Goal: Task Accomplishment & Management: Manage account settings

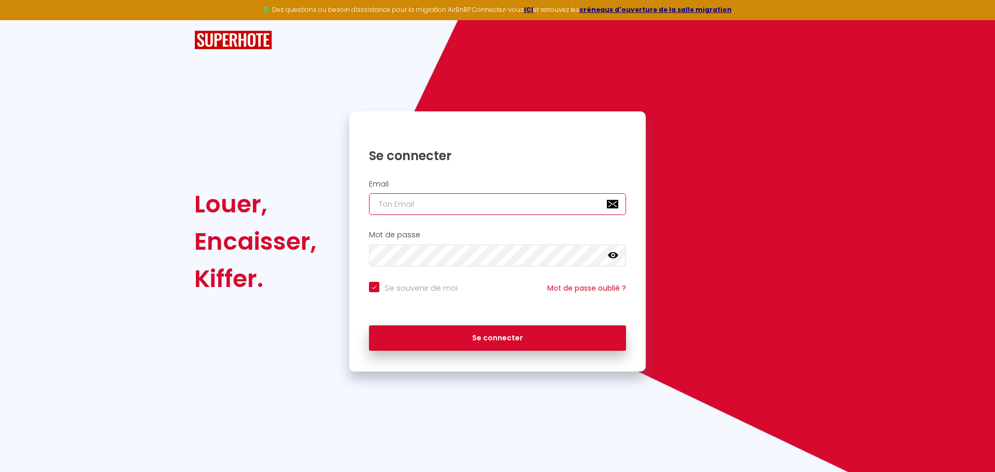
click at [436, 204] on input "email" at bounding box center [497, 204] width 257 height 22
type input "c"
checkbox input "true"
type input "co"
checkbox input "true"
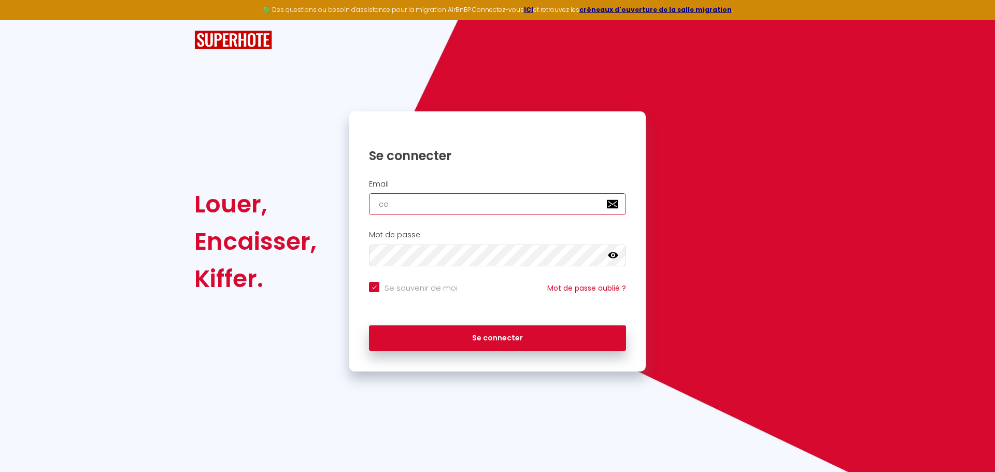
type input "con"
checkbox input "true"
type input "cont"
checkbox input "true"
type input "conta"
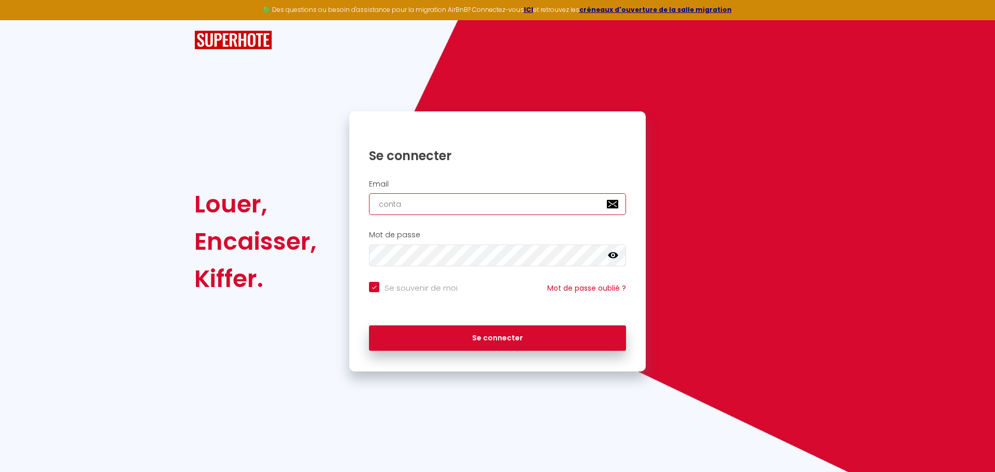
checkbox input "true"
type input "contac"
checkbox input "true"
type input "contact"
checkbox input "true"
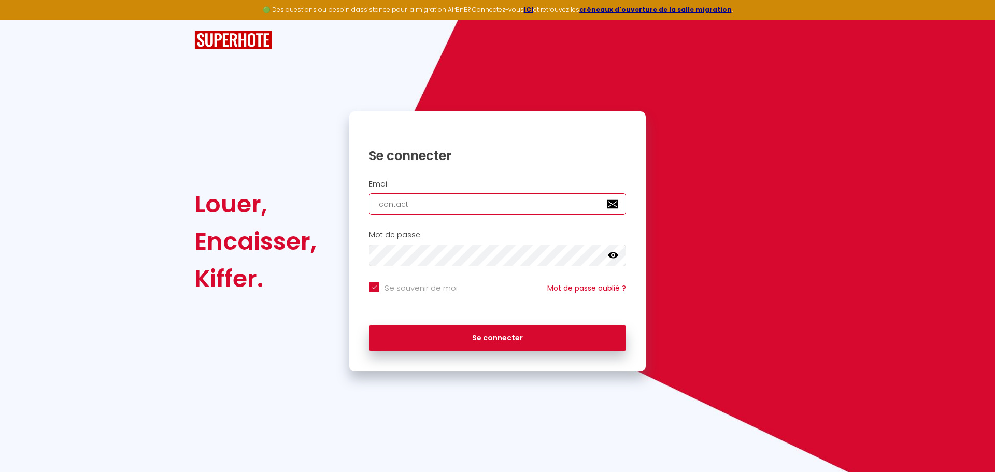
type input "contact@"
checkbox input "true"
type input "contact@l"
checkbox input "true"
type input "contact@ly"
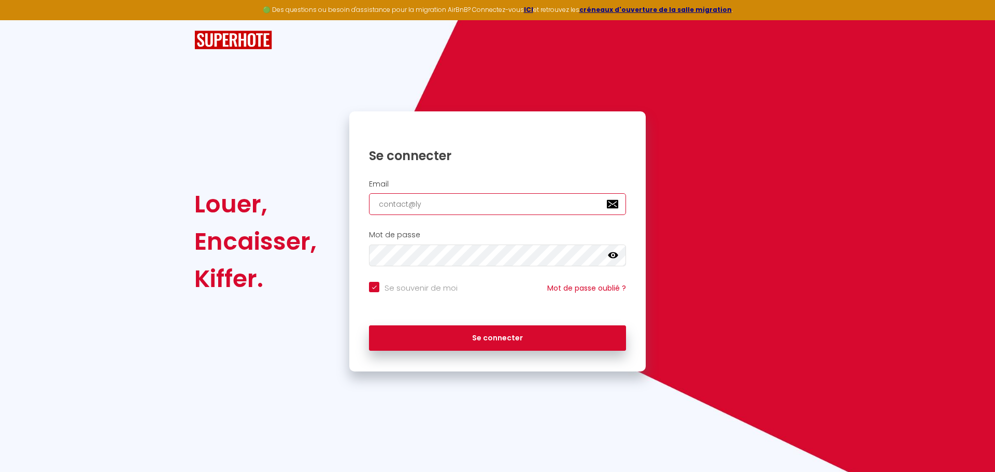
checkbox input "true"
type input "contact@lym"
checkbox input "true"
type input "contact@lyma"
checkbox input "true"
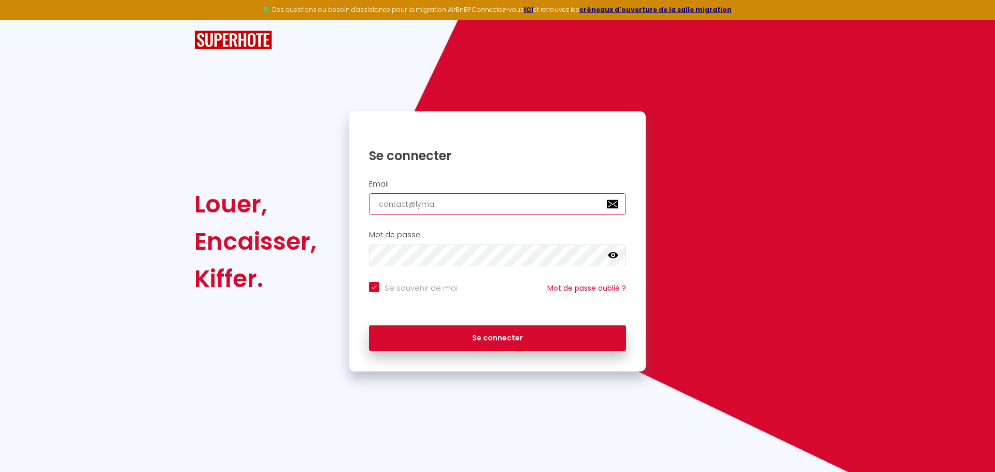
type input "contact@lymal"
checkbox input "true"
type input "contact@lymalo"
checkbox input "true"
type input "contact@lymaloc"
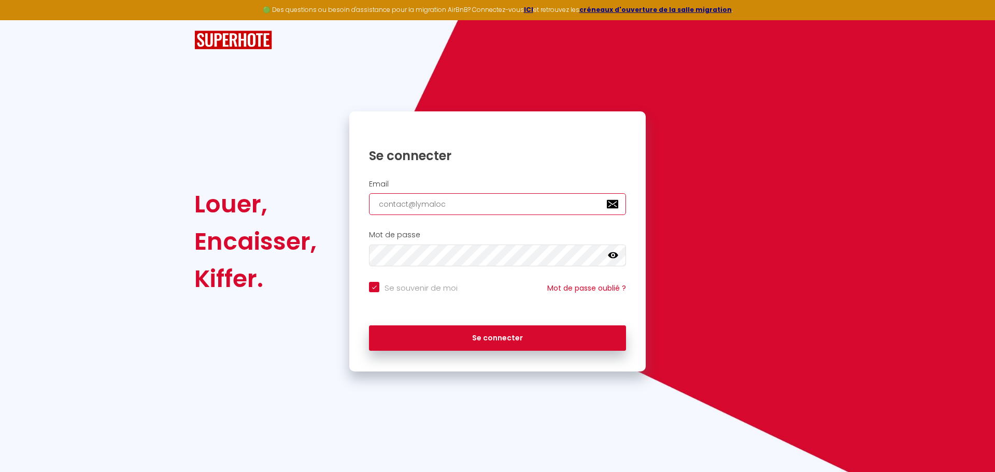
checkbox input "true"
type input "contact@lymaloca"
checkbox input "true"
type input "contact@lymalocat"
checkbox input "true"
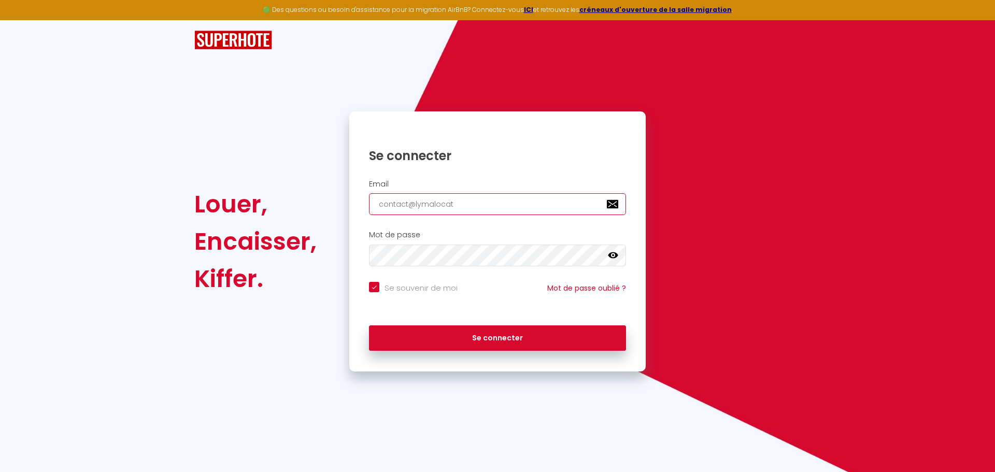
type input "contact@lymalocati"
checkbox input "true"
type input "contact@lymalocatio"
checkbox input "true"
type input "contact@lymalocation"
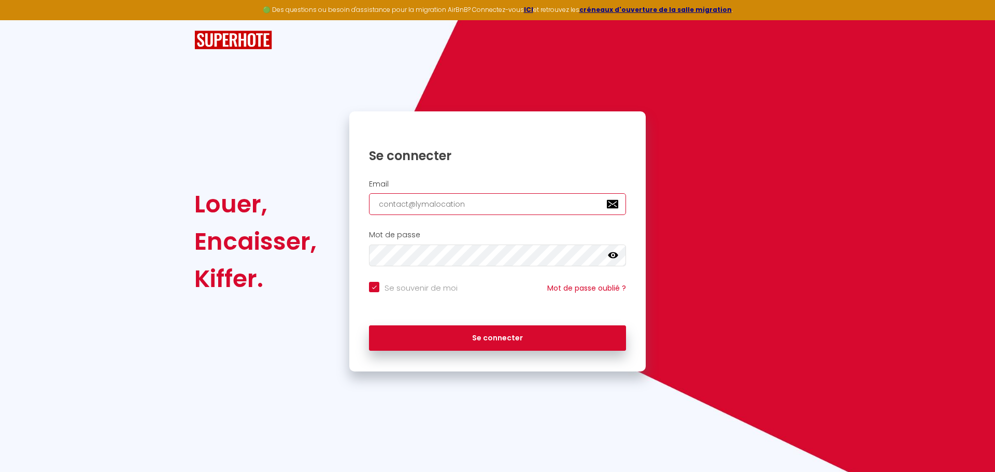
checkbox input "true"
type input "contact@lymalocation."
checkbox input "true"
type input "contact@lymalocation.f"
checkbox input "true"
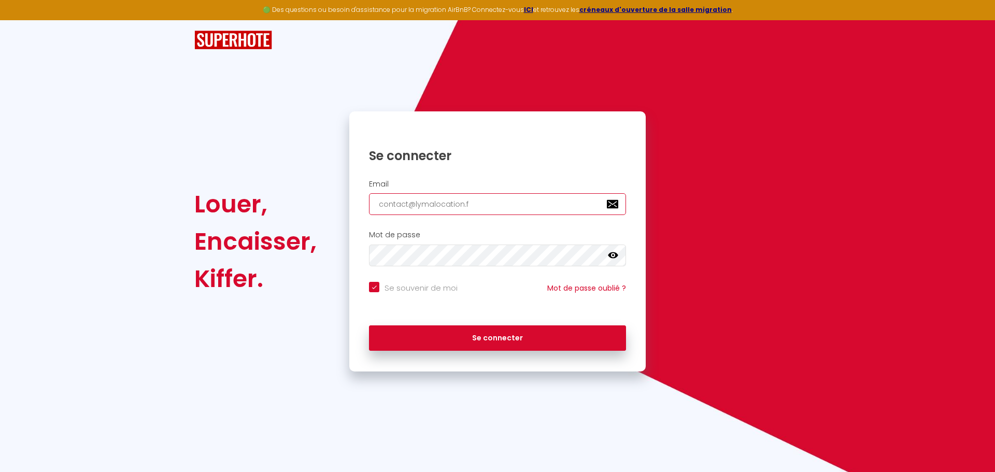
type input "[EMAIL_ADDRESS][DOMAIN_NAME]"
checkbox input "true"
type input "[EMAIL_ADDRESS][DOMAIN_NAME]"
click at [420, 244] on div "Mot de passe false" at bounding box center [497, 249] width 283 height 36
click at [587, 290] on link "Mot de passe oublié ?" at bounding box center [586, 288] width 79 height 10
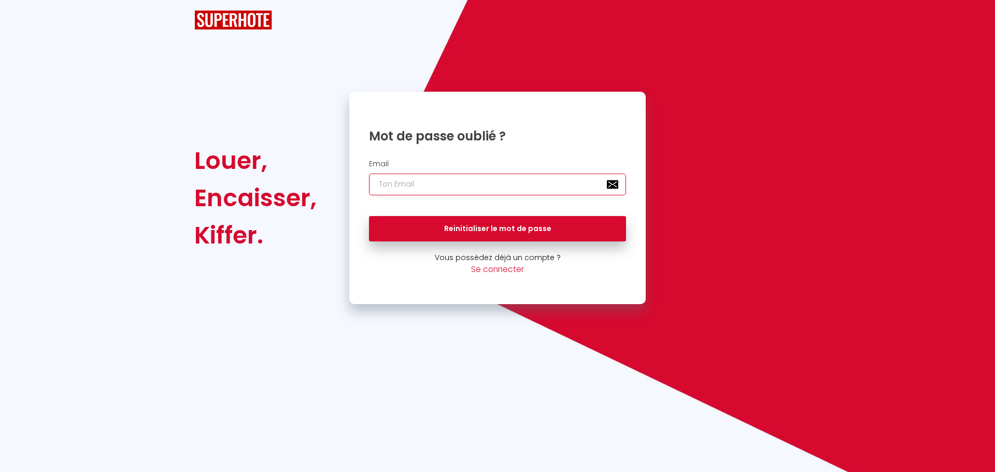
click at [438, 191] on input "email" at bounding box center [497, 185] width 257 height 22
click at [457, 183] on input "contact@lymalocatio.fr" at bounding box center [497, 185] width 257 height 22
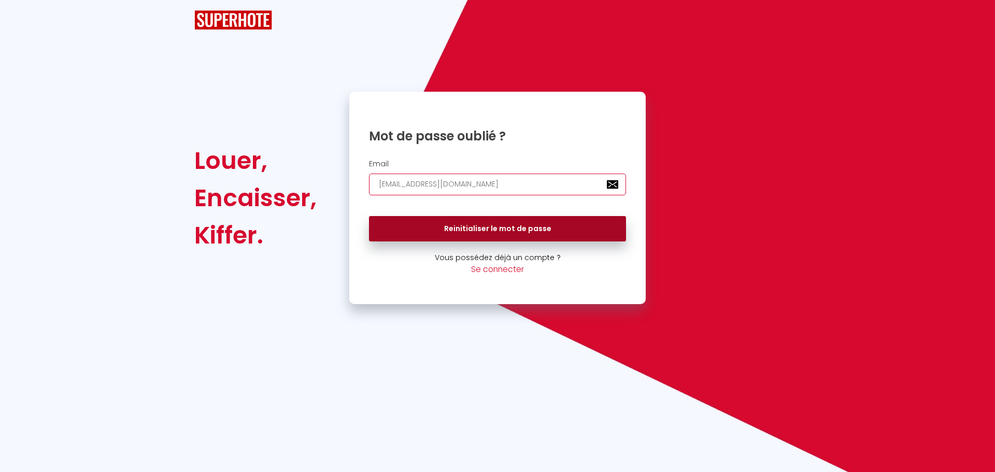
type input "[EMAIL_ADDRESS][DOMAIN_NAME]"
click at [474, 234] on button "Reinitialiser le mot de passe" at bounding box center [497, 229] width 257 height 26
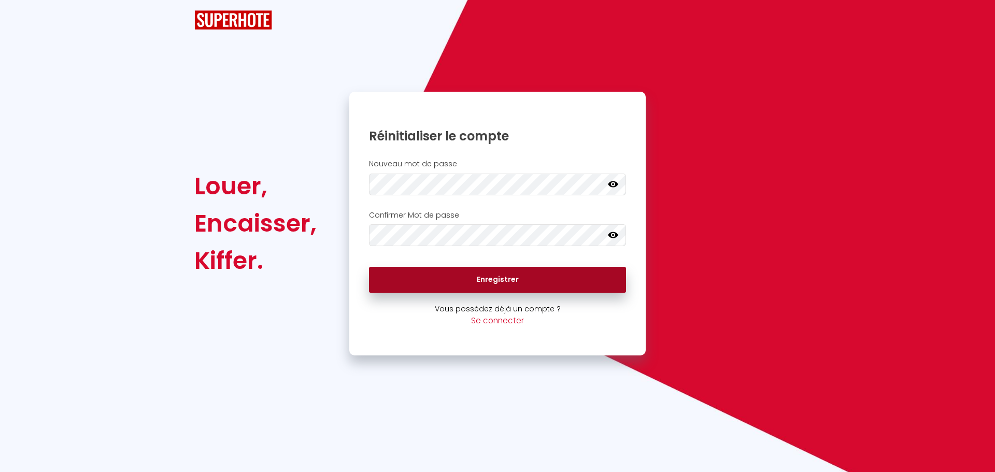
click at [482, 280] on button "Enregistrer" at bounding box center [497, 280] width 257 height 26
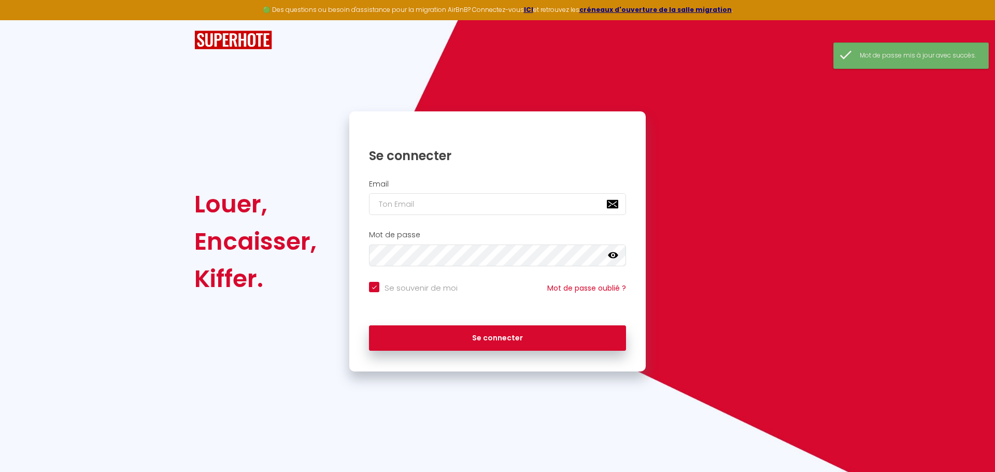
checkbox input "true"
click at [455, 206] on input "email" at bounding box center [497, 204] width 257 height 22
type input "c"
checkbox input "true"
type input "co"
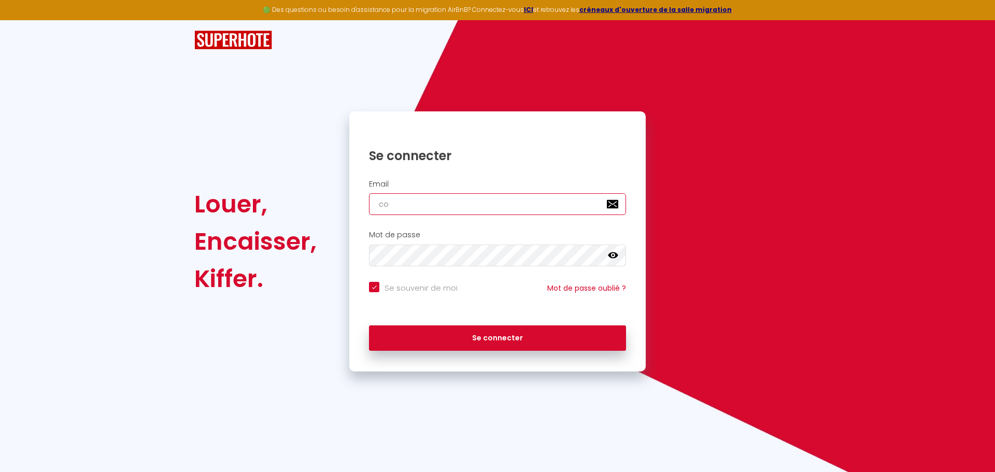
checkbox input "true"
type input "con"
checkbox input "true"
type input "cont"
checkbox input "true"
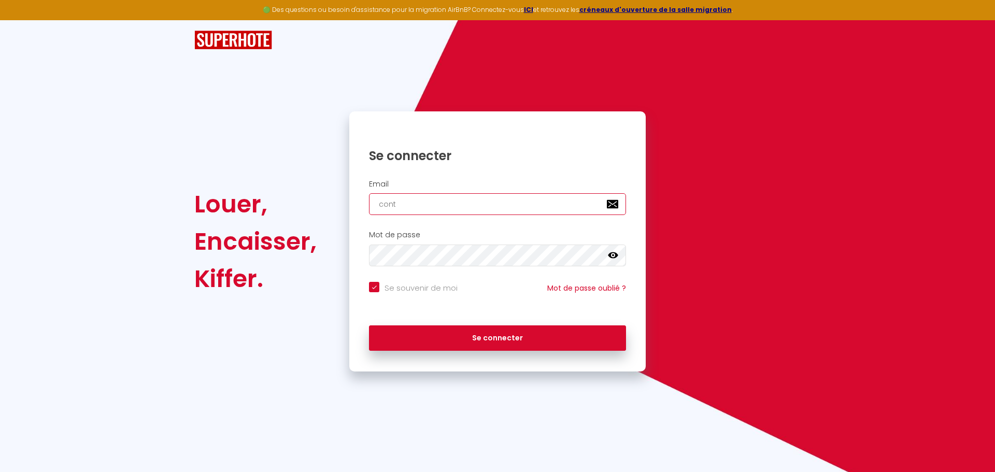
type input "conta"
checkbox input "true"
type input "contac"
checkbox input "true"
type input "contact"
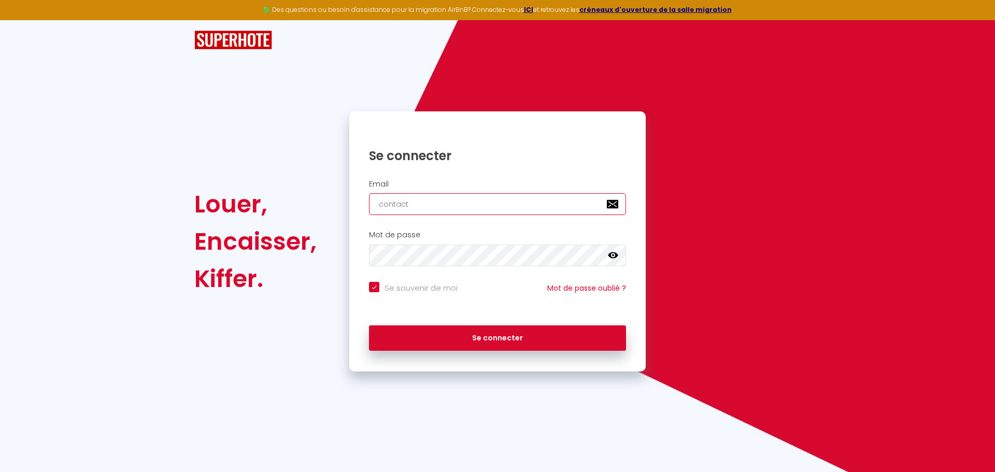
checkbox input "true"
type input "contact@"
checkbox input "true"
type input "contact@l"
checkbox input "true"
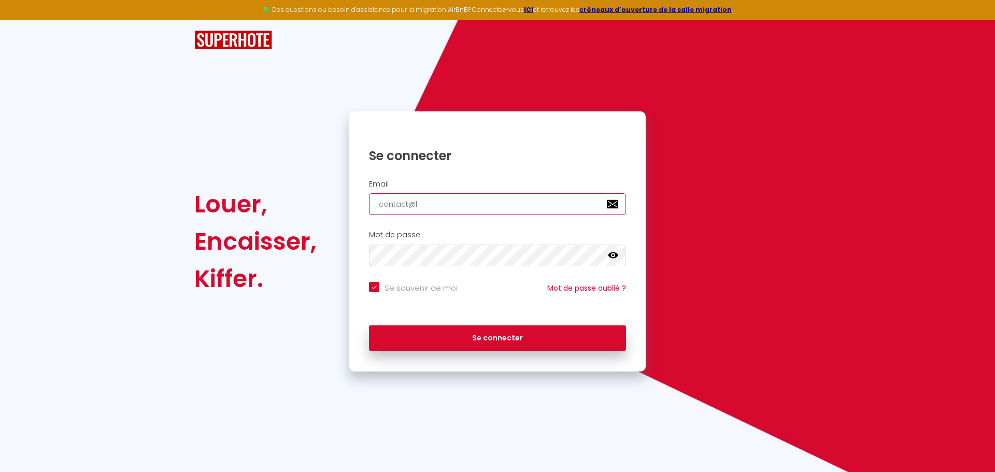
type input "contact@ly"
checkbox input "true"
type input "contact@lym"
checkbox input "true"
type input "contact@lyma"
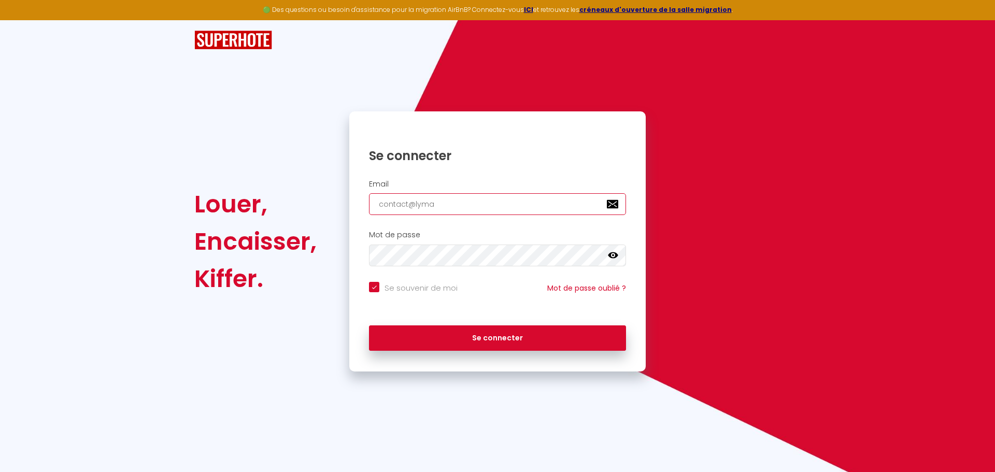
checkbox input "true"
type input "contact@lymal"
checkbox input "true"
type input "contact@lymalo"
checkbox input "true"
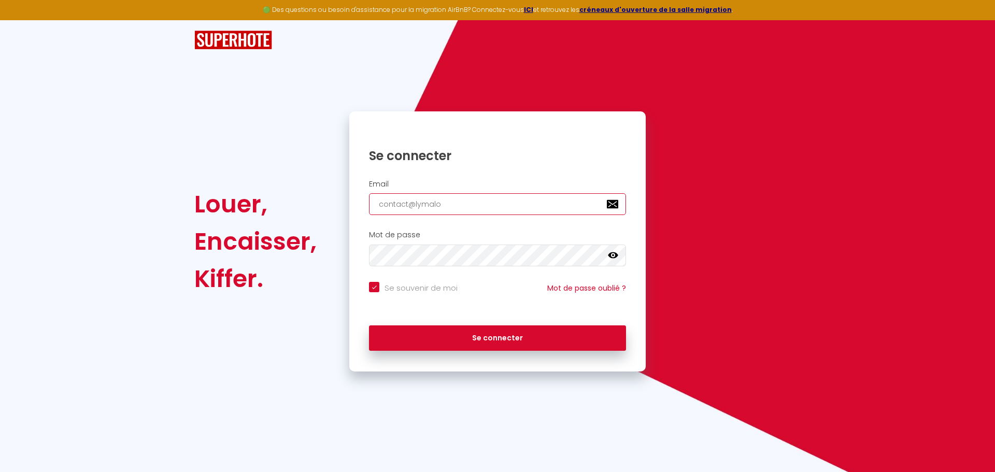
type input "contact@lymaloc"
checkbox input "true"
type input "contact@lymaloca"
checkbox input "true"
type input "contact@lymalocat"
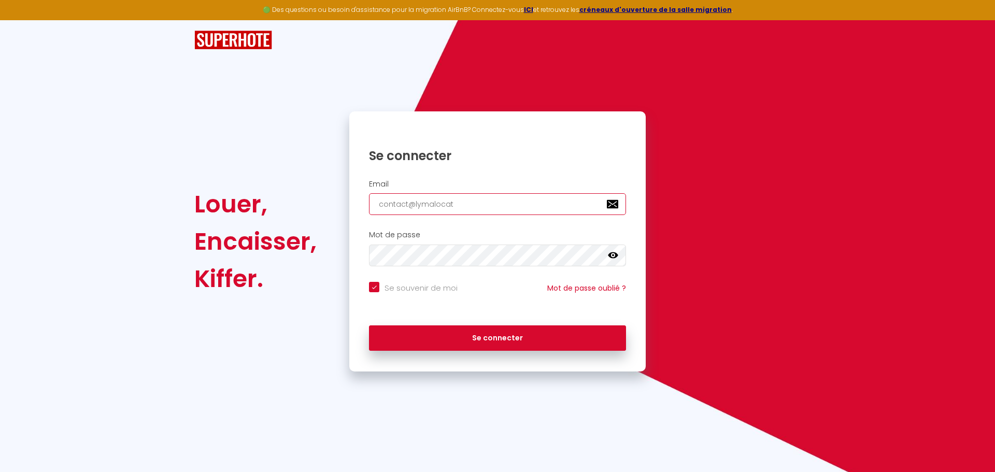
checkbox input "true"
type input "contact@lymalocati"
checkbox input "true"
type input "contact@lymalocatio"
checkbox input "true"
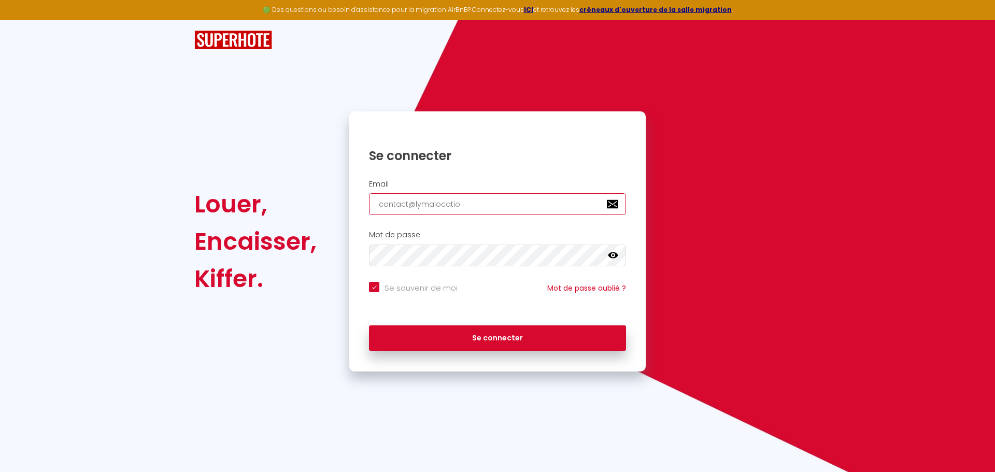
type input "contact@lymalocation"
checkbox input "true"
type input "contact@lymalocation."
checkbox input "true"
type input "contact@lymalocation.f"
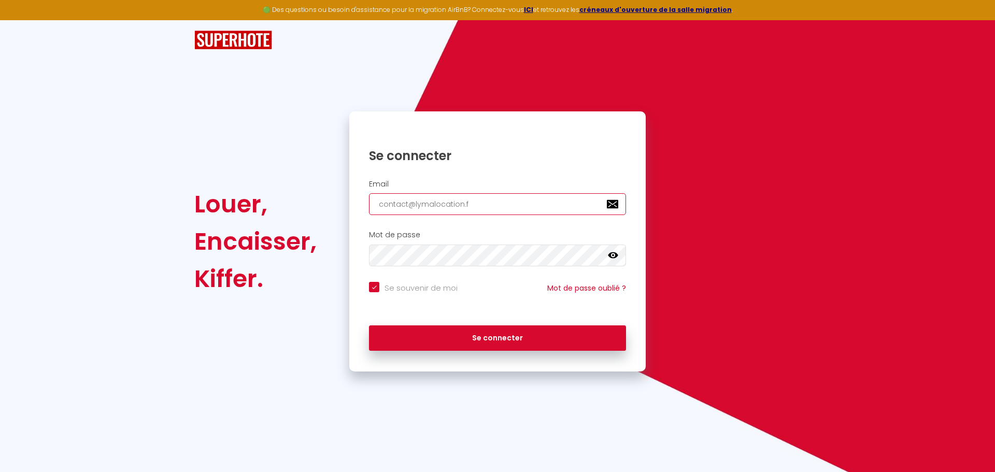
checkbox input "true"
type input "[EMAIL_ADDRESS][DOMAIN_NAME]"
checkbox input "true"
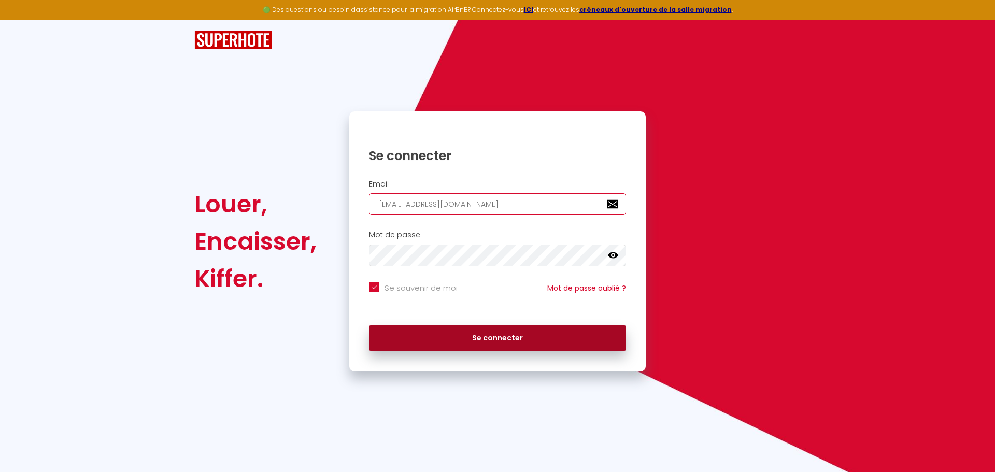
type input "[EMAIL_ADDRESS][DOMAIN_NAME]"
click at [509, 334] on button "Se connecter" at bounding box center [497, 338] width 257 height 26
checkbox input "true"
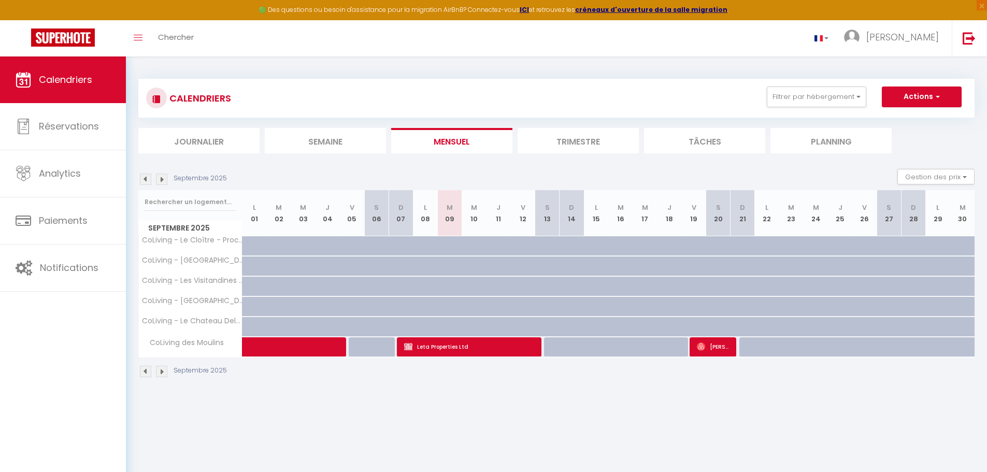
click at [641, 378] on div "Septembre 2025" at bounding box center [556, 373] width 836 height 31
click at [924, 36] on span "[PERSON_NAME]" at bounding box center [903, 37] width 73 height 13
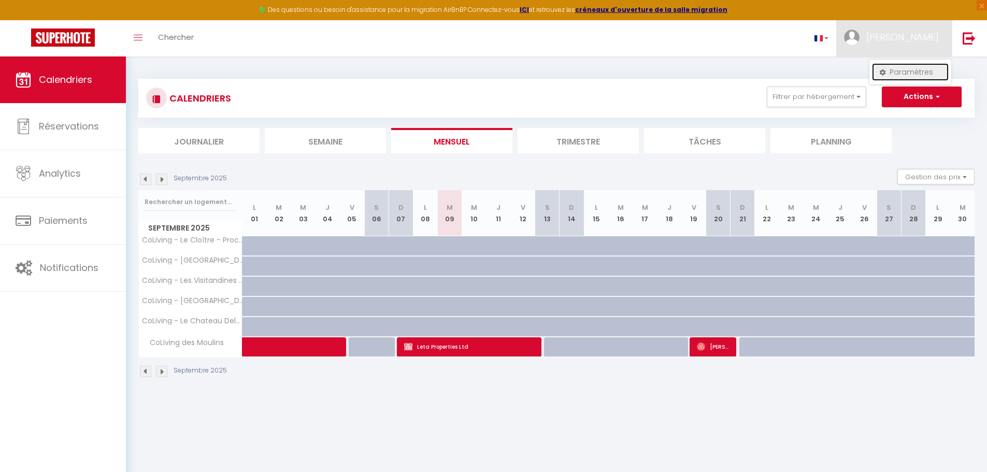
click at [903, 70] on link "Paramètres" at bounding box center [910, 72] width 77 height 18
select select "fr"
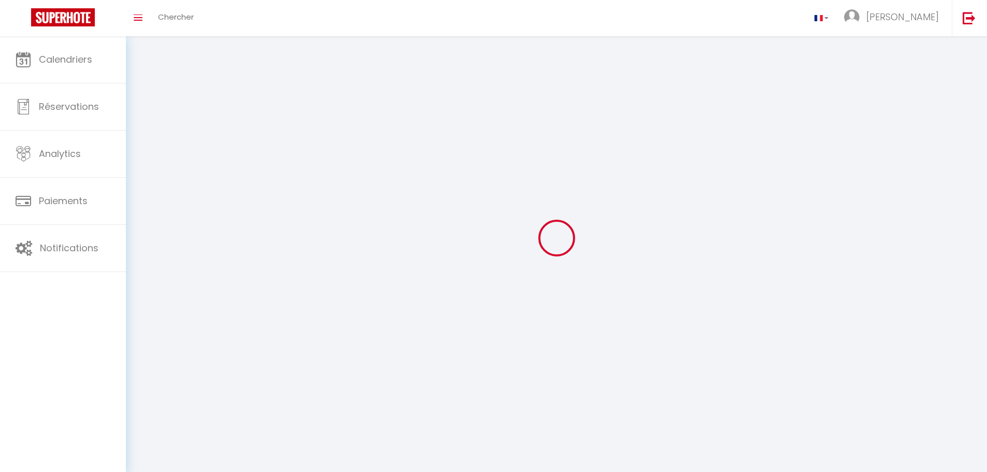
type input "[PERSON_NAME]"
type input "ALZAS"
select select
select select "28"
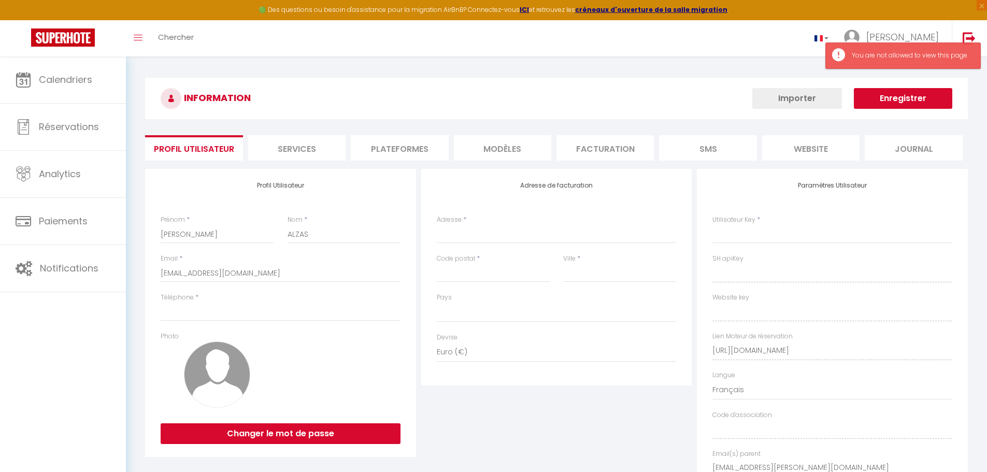
select select
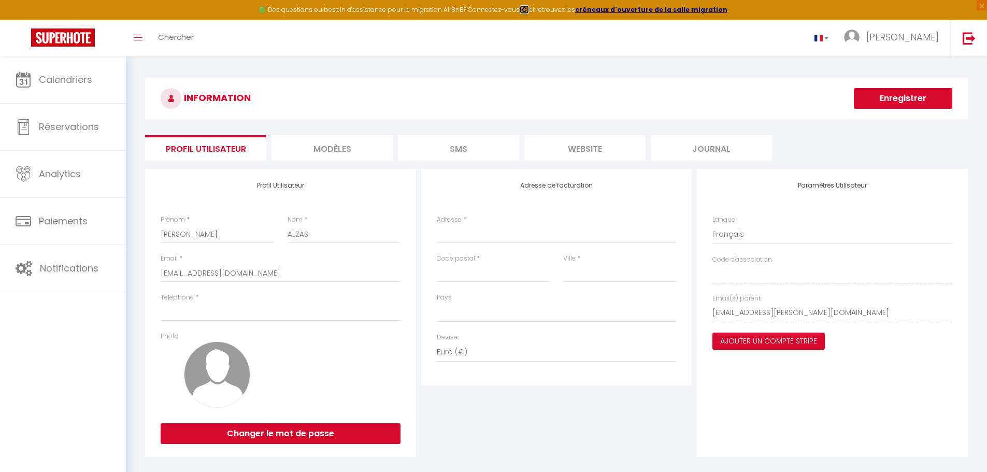
click at [529, 10] on strong "ICI" at bounding box center [524, 9] width 9 height 9
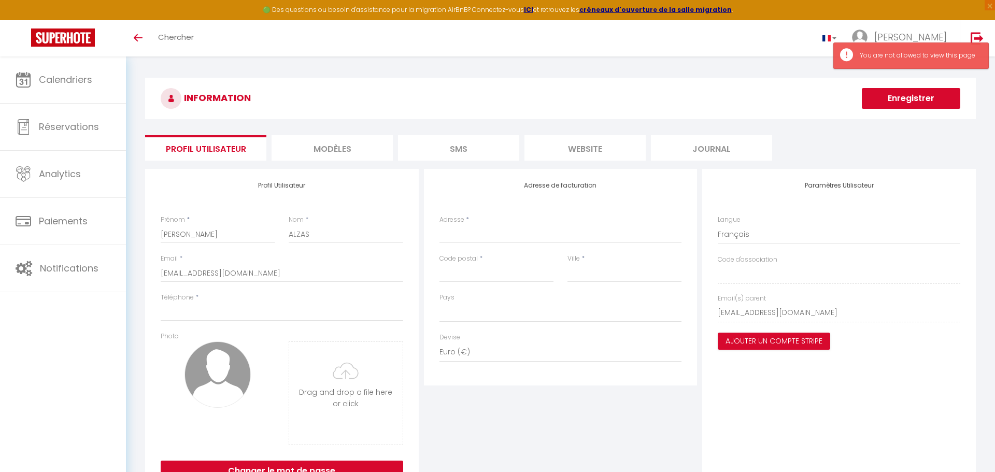
select select
select select "28"
select select "fr"
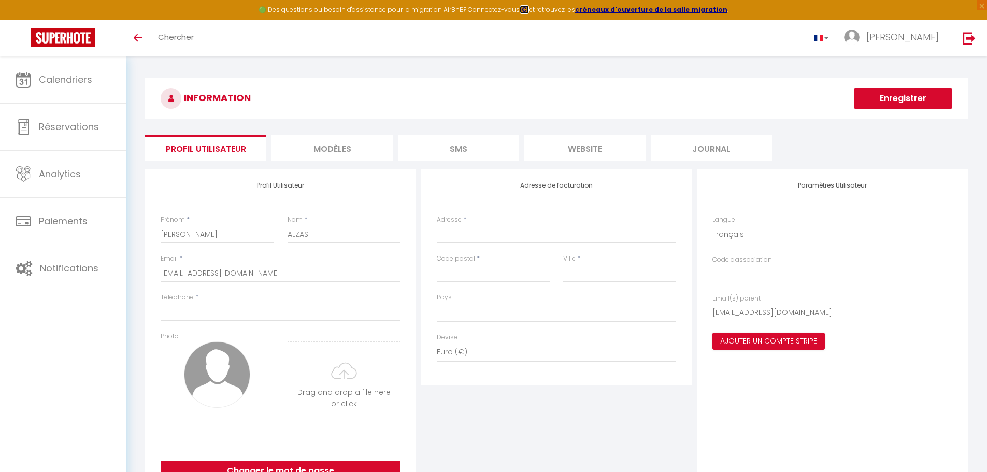
select select
click at [527, 11] on strong "ICI" at bounding box center [524, 9] width 9 height 9
